Goal: Information Seeking & Learning: Learn about a topic

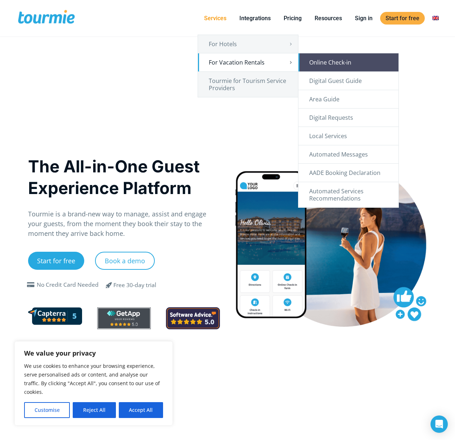
click at [339, 60] on link "Online Check-in" at bounding box center [349, 62] width 100 height 18
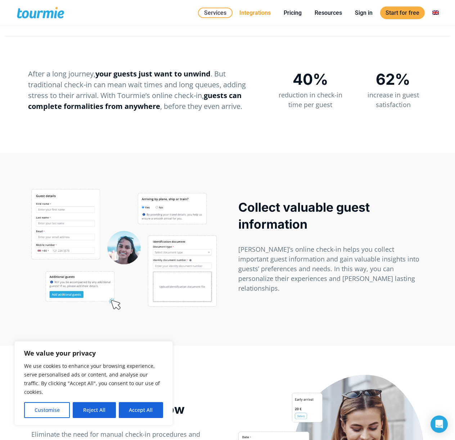
scroll to position [405, 0]
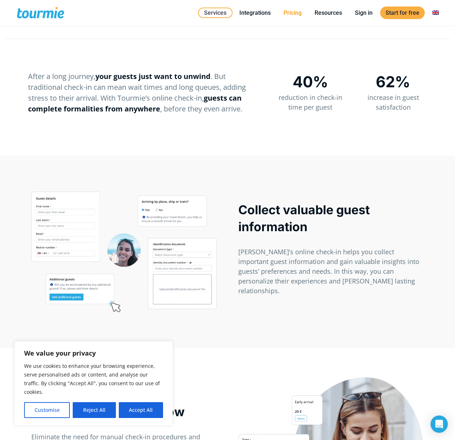
click at [296, 11] on link "Pricing" at bounding box center [292, 12] width 29 height 9
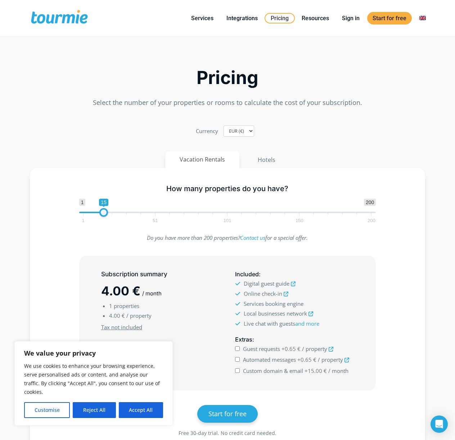
drag, startPoint x: 87, startPoint y: 211, endPoint x: 107, endPoint y: 213, distance: 20.3
click at [107, 213] on span at bounding box center [103, 212] width 9 height 9
type input "5"
drag, startPoint x: 103, startPoint y: 211, endPoint x: 90, endPoint y: 213, distance: 13.1
click at [90, 213] on span at bounding box center [89, 212] width 9 height 9
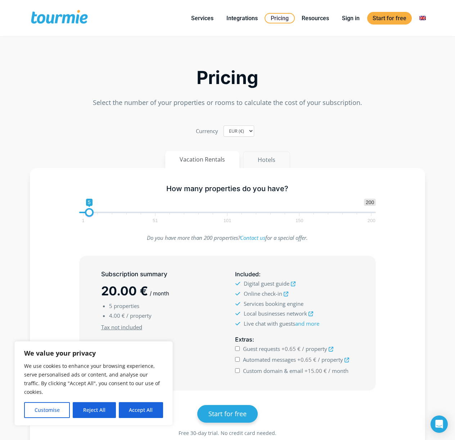
click at [259, 157] on button "Hotels" at bounding box center [266, 159] width 47 height 17
type input "10"
drag, startPoint x: 89, startPoint y: 213, endPoint x: 98, endPoint y: 213, distance: 9.4
click at [98, 213] on span at bounding box center [96, 212] width 9 height 9
click at [338, 360] on icon at bounding box center [339, 359] width 5 height 5
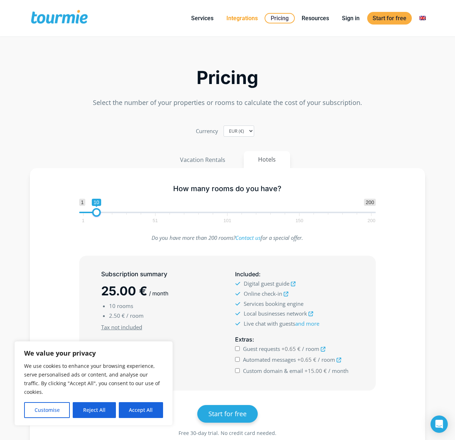
click at [242, 19] on link "Integrations" at bounding box center [242, 18] width 42 height 9
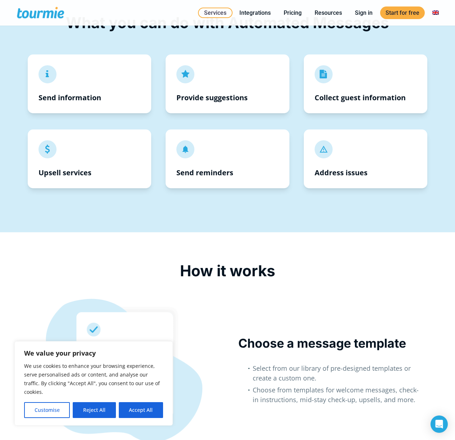
scroll to position [517, 0]
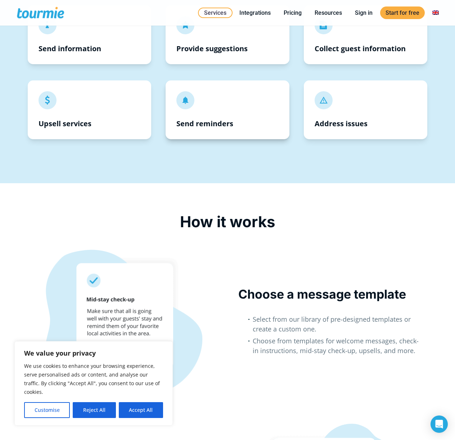
click at [227, 100] on div "  Send reminders" at bounding box center [228, 109] width 124 height 59
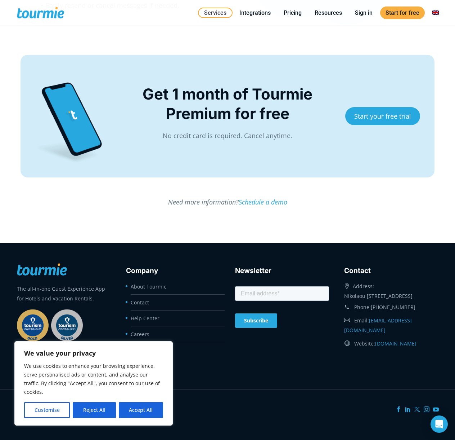
scroll to position [1392, 0]
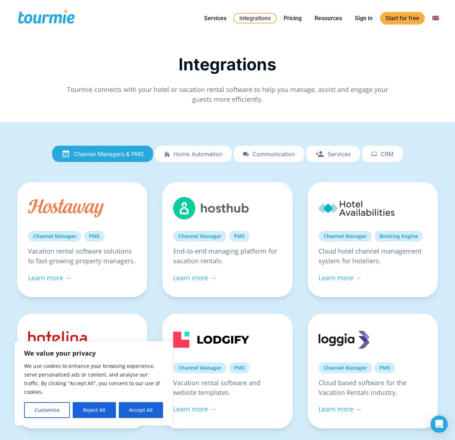
click at [220, 149] on link "Home automation" at bounding box center [193, 154] width 77 height 17
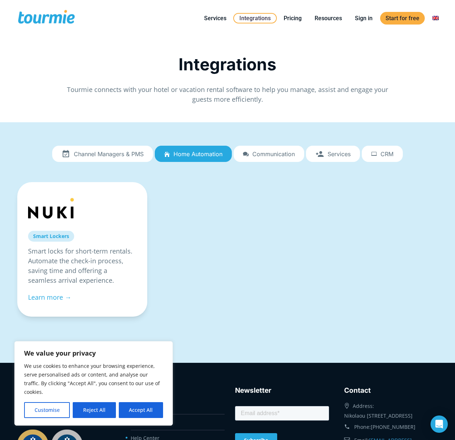
click at [267, 152] on span "Communication" at bounding box center [274, 154] width 43 height 6
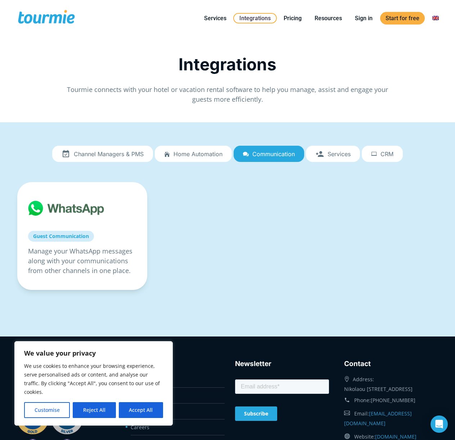
click at [334, 153] on span "Services" at bounding box center [339, 154] width 23 height 6
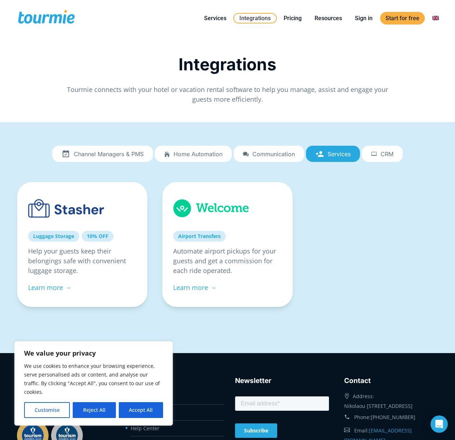
click at [386, 153] on span "CRM" at bounding box center [387, 154] width 13 height 6
